Goal: Check status

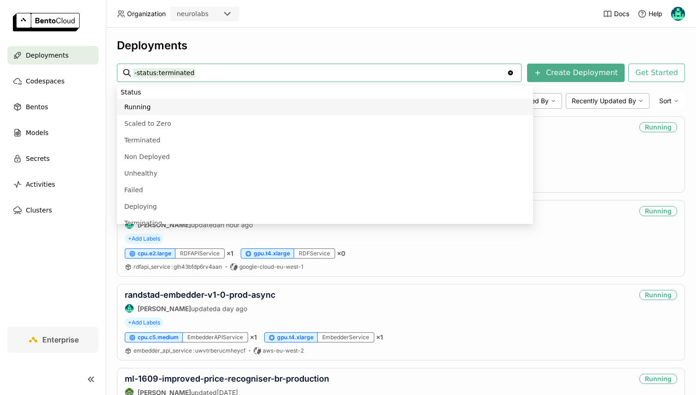
click at [466, 33] on div "Deployments -status:terminated -status:terminated Clear value Create Deployment…" at bounding box center [401, 211] width 590 height 367
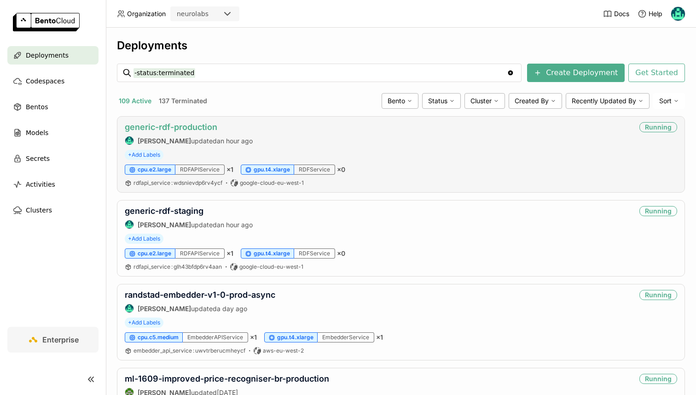
click at [190, 131] on link "generic-rdf-production" at bounding box center [171, 127] width 93 height 10
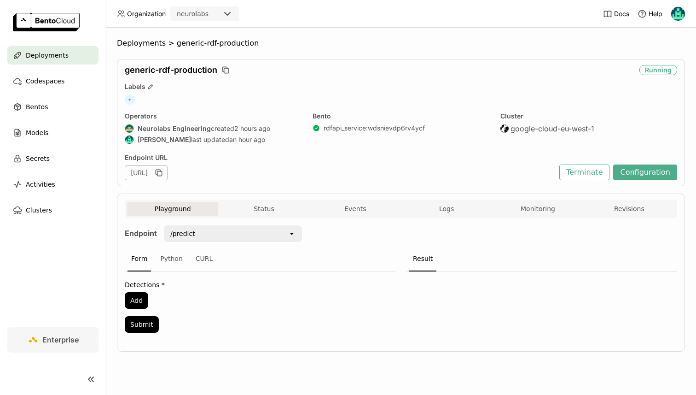
click at [255, 197] on div "Playground Status Events Logs Monitoring Revisions Endpoint /predict open Form …" at bounding box center [401, 272] width 568 height 158
click at [268, 204] on button "Status" at bounding box center [263, 209] width 91 height 14
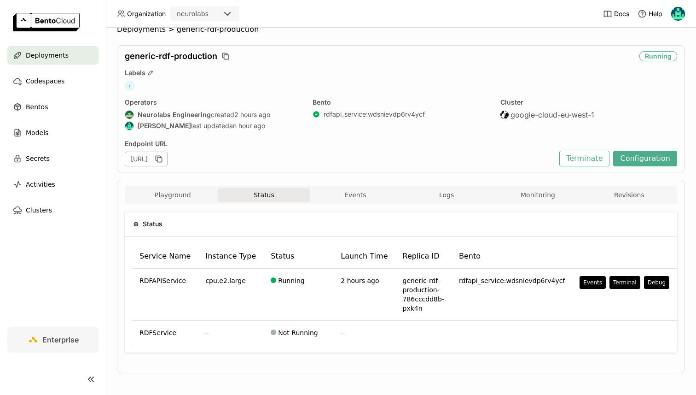
scroll to position [17, 0]
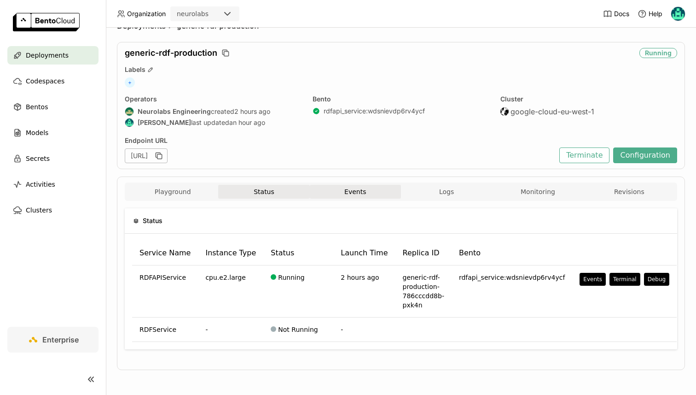
click at [381, 185] on button "Events" at bounding box center [355, 192] width 91 height 14
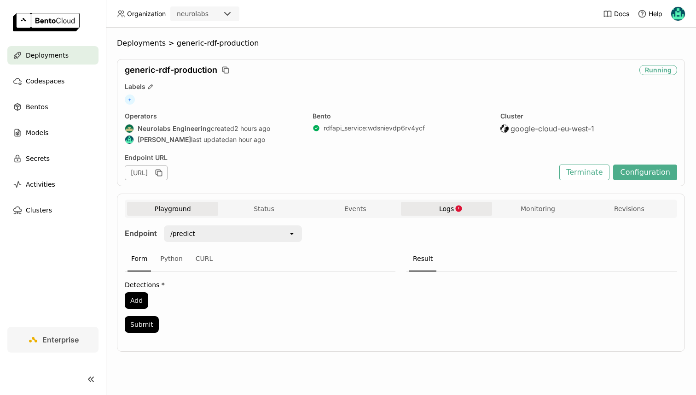
click at [449, 202] on button "Logs" at bounding box center [446, 209] width 91 height 14
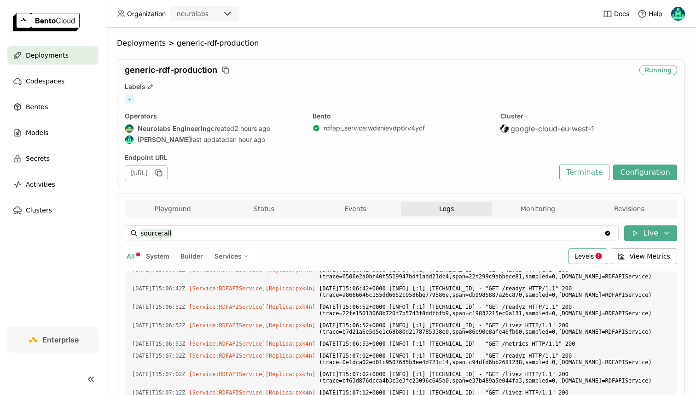
click at [583, 261] on div "Levels" at bounding box center [588, 256] width 39 height 16
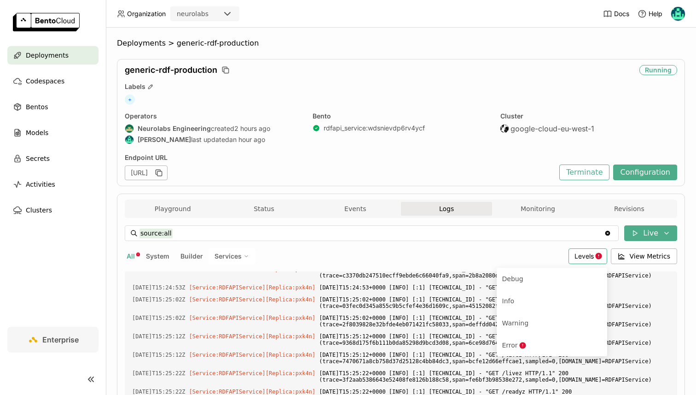
click at [580, 256] on span "Levels" at bounding box center [584, 256] width 19 height 8
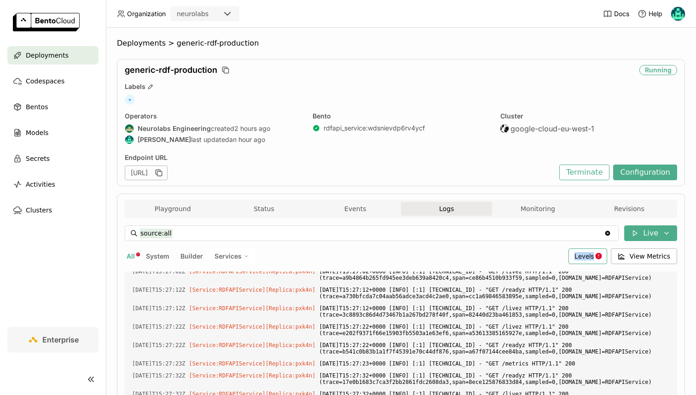
click at [580, 256] on span "Levels" at bounding box center [584, 256] width 19 height 8
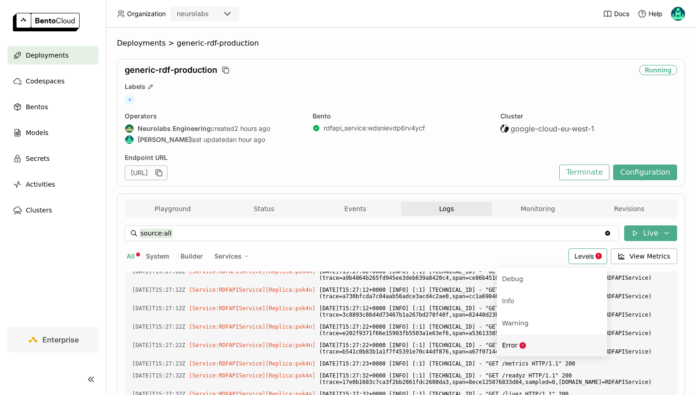
click at [537, 339] on div "Error" at bounding box center [551, 344] width 99 height 11
type input "source:all level:error"
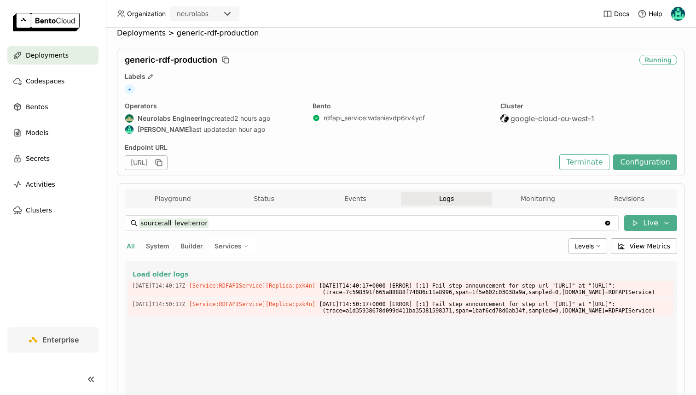
scroll to position [8, 0]
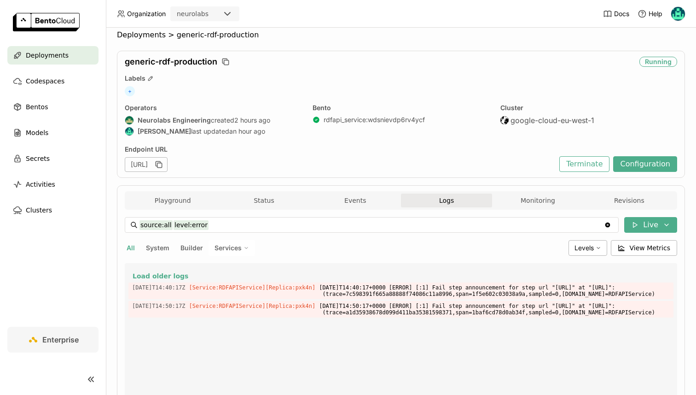
click at [553, 192] on div "Playground Status Events Logs Monitoring Revisions" at bounding box center [401, 200] width 553 height 18
click at [547, 195] on button "Monitoring" at bounding box center [537, 200] width 91 height 14
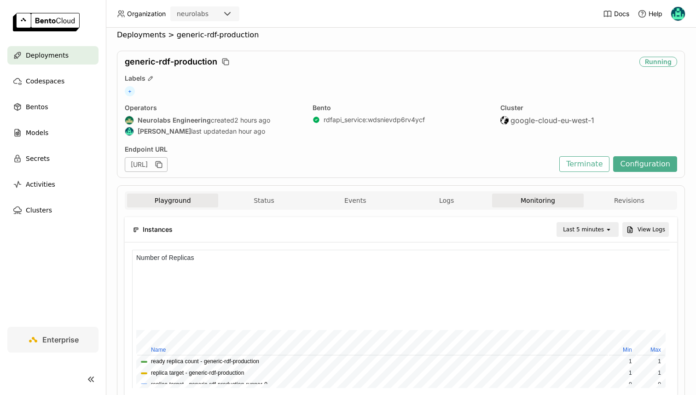
click at [190, 203] on button "Playground" at bounding box center [172, 200] width 91 height 14
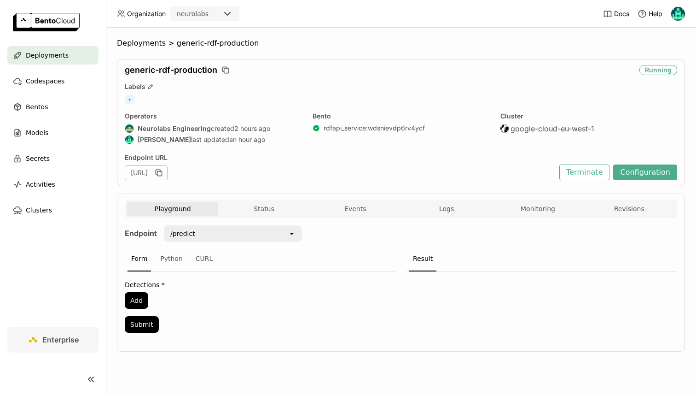
click at [260, 220] on div "Endpoint /predict open Form Python CURL Detections * Add Submit Result" at bounding box center [401, 282] width 553 height 128
click at [260, 210] on button "Status" at bounding box center [263, 209] width 91 height 14
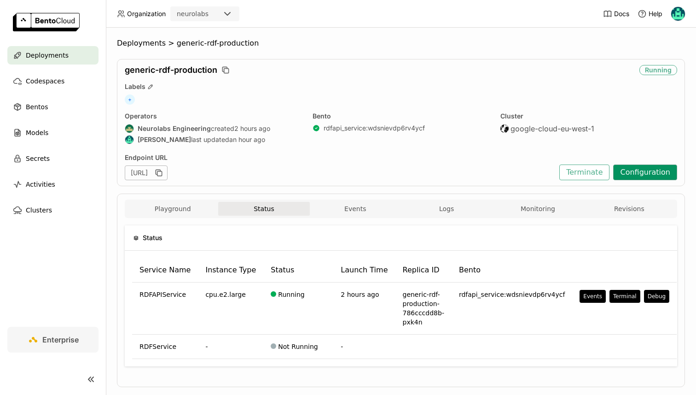
click at [647, 169] on button "Configuration" at bounding box center [645, 172] width 64 height 16
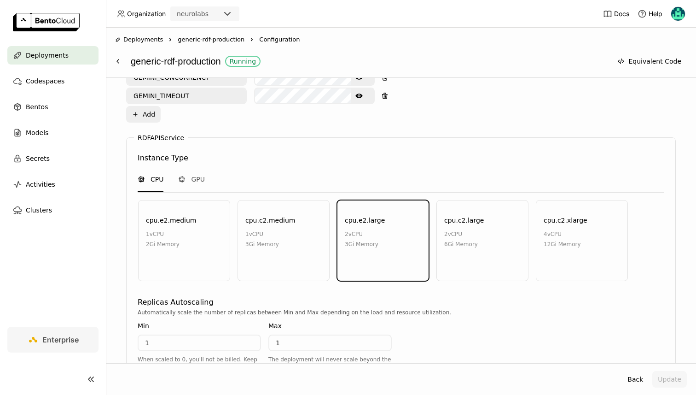
scroll to position [884, 0]
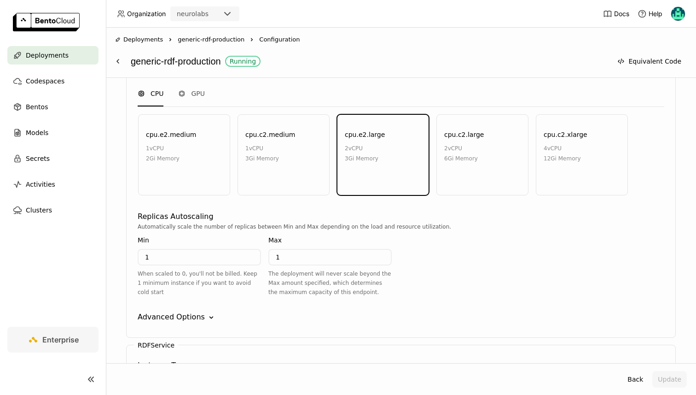
click at [202, 318] on div "Advanced Options Down" at bounding box center [401, 316] width 527 height 11
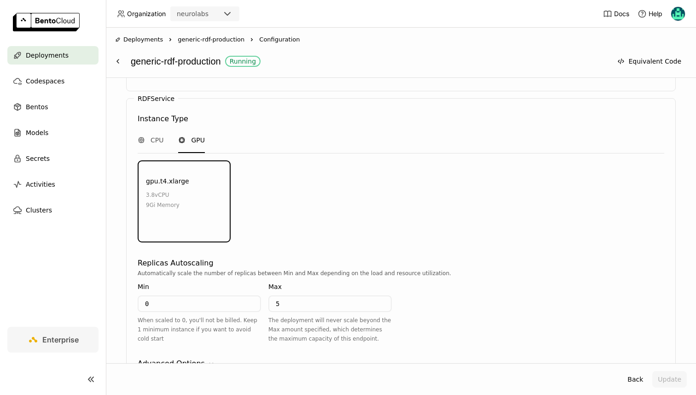
scroll to position [1443, 0]
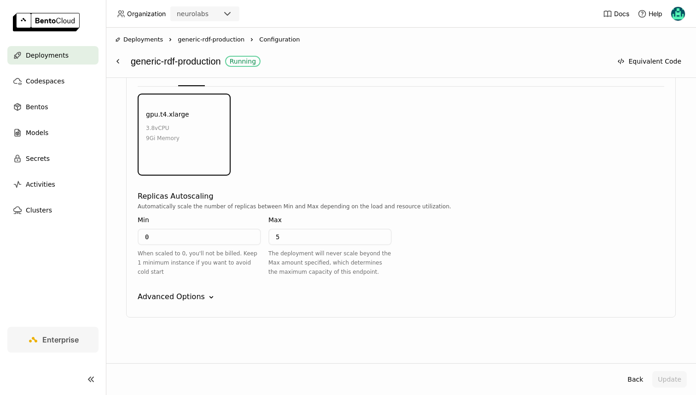
click at [154, 293] on div "Advanced Options" at bounding box center [171, 296] width 67 height 11
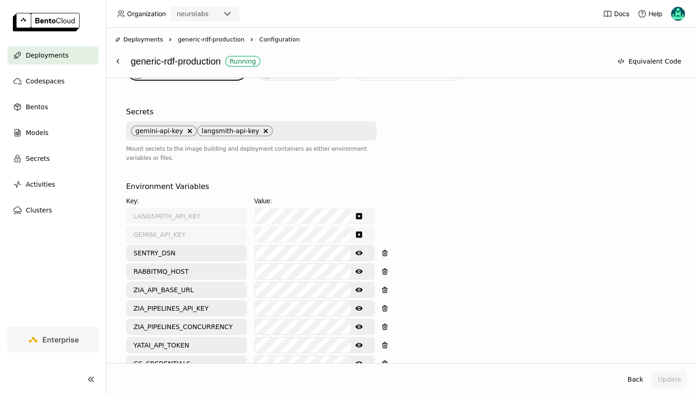
scroll to position [255, 0]
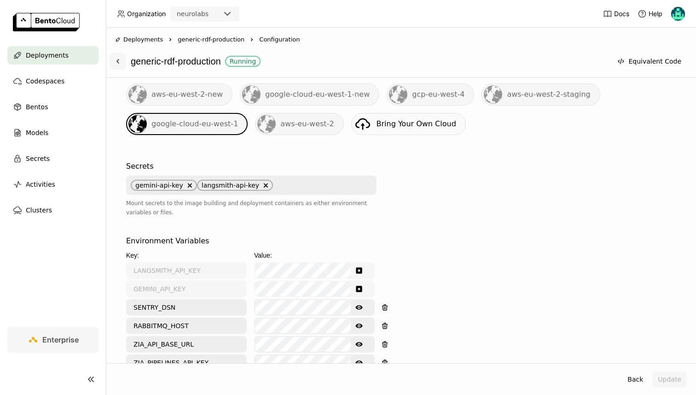
click at [116, 63] on icon at bounding box center [117, 61] width 7 height 7
